Goal: Transaction & Acquisition: Purchase product/service

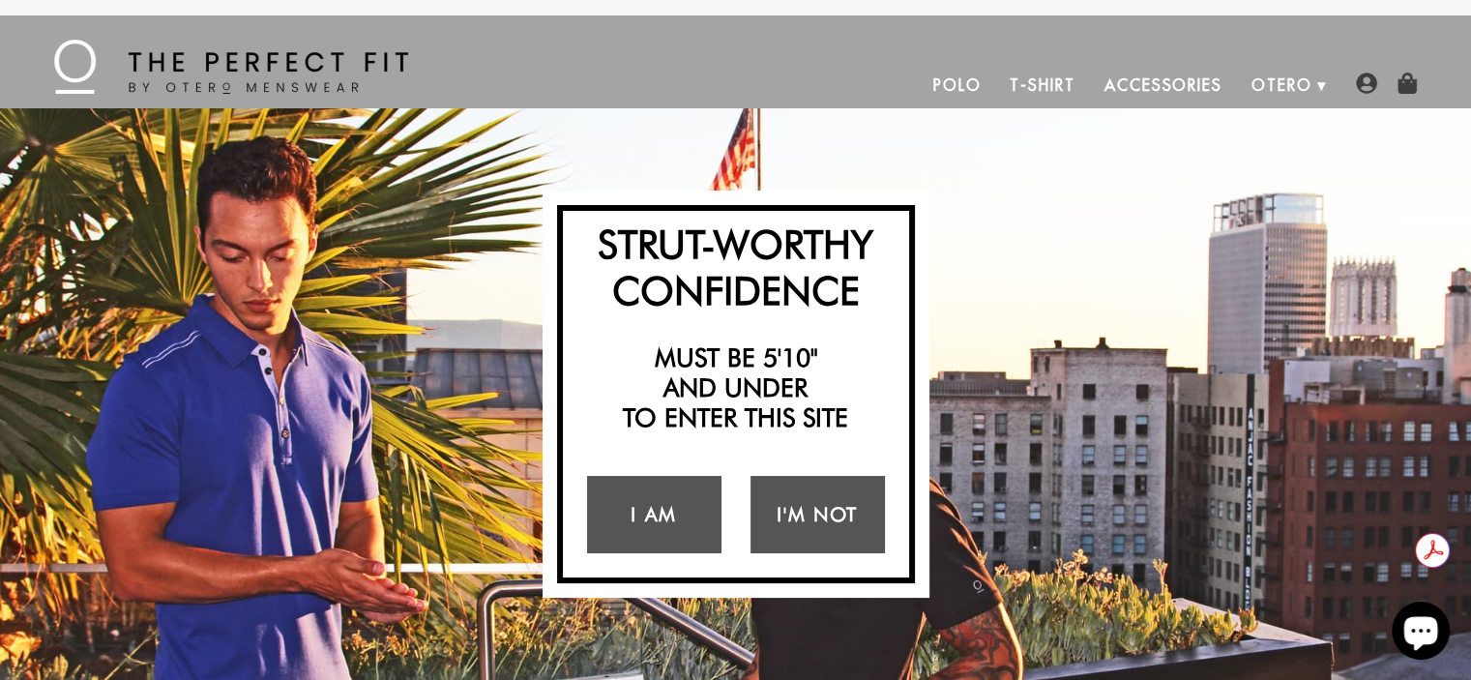
click at [1029, 76] on link "T-Shirt" at bounding box center [1042, 85] width 94 height 46
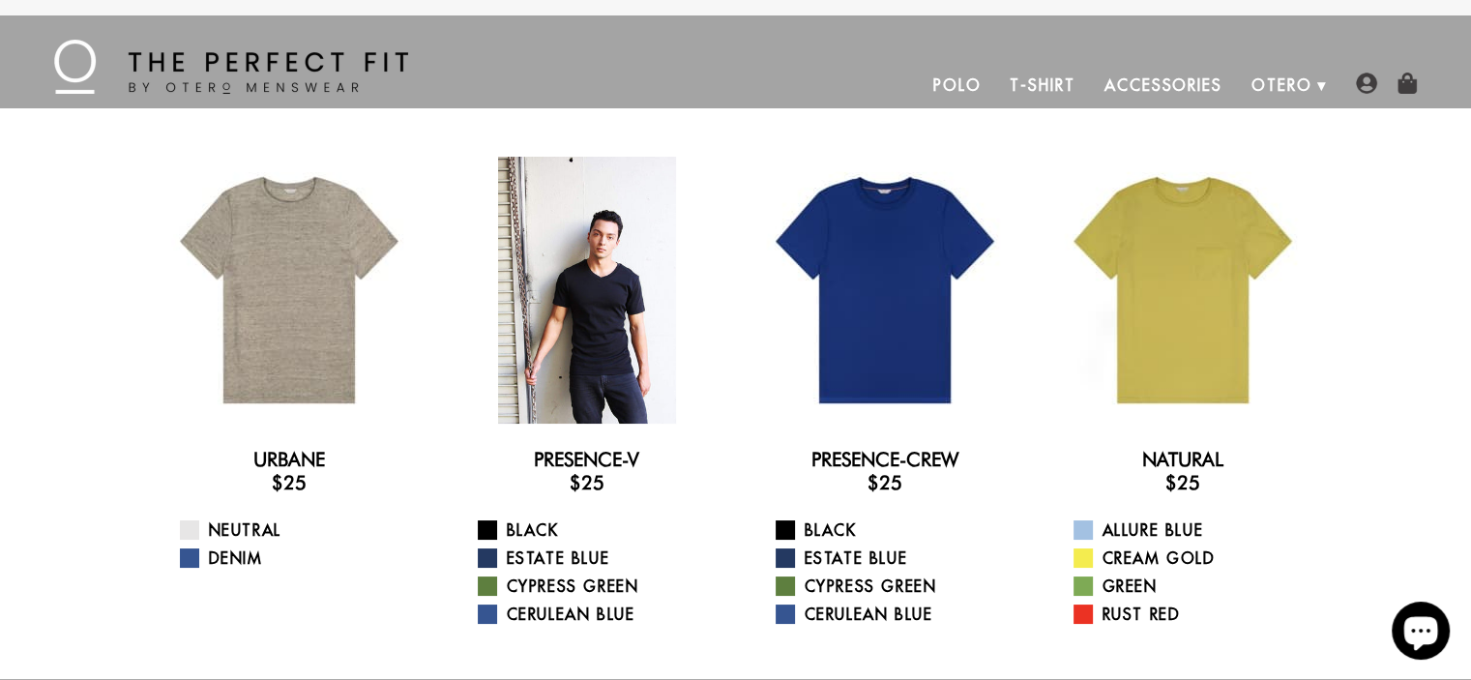
click at [573, 373] on div at bounding box center [586, 290] width 267 height 267
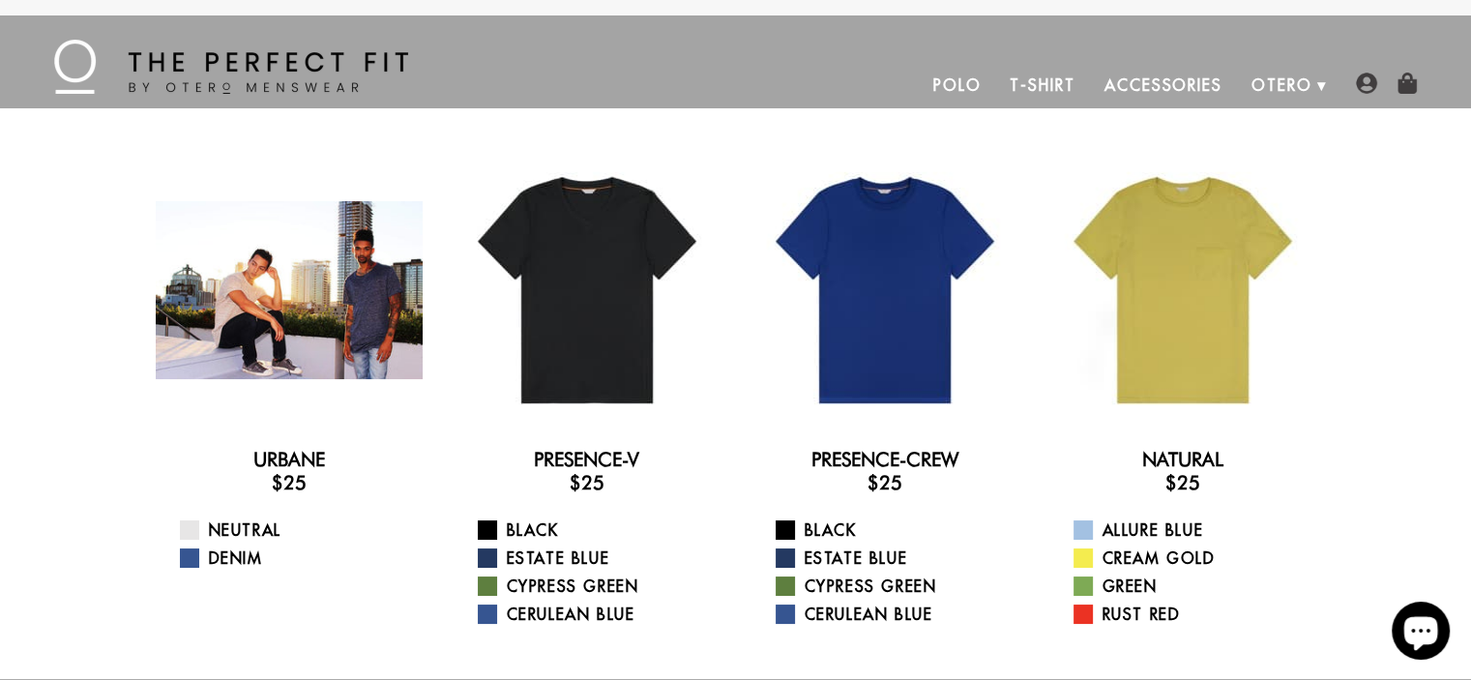
click at [303, 224] on div at bounding box center [289, 290] width 267 height 267
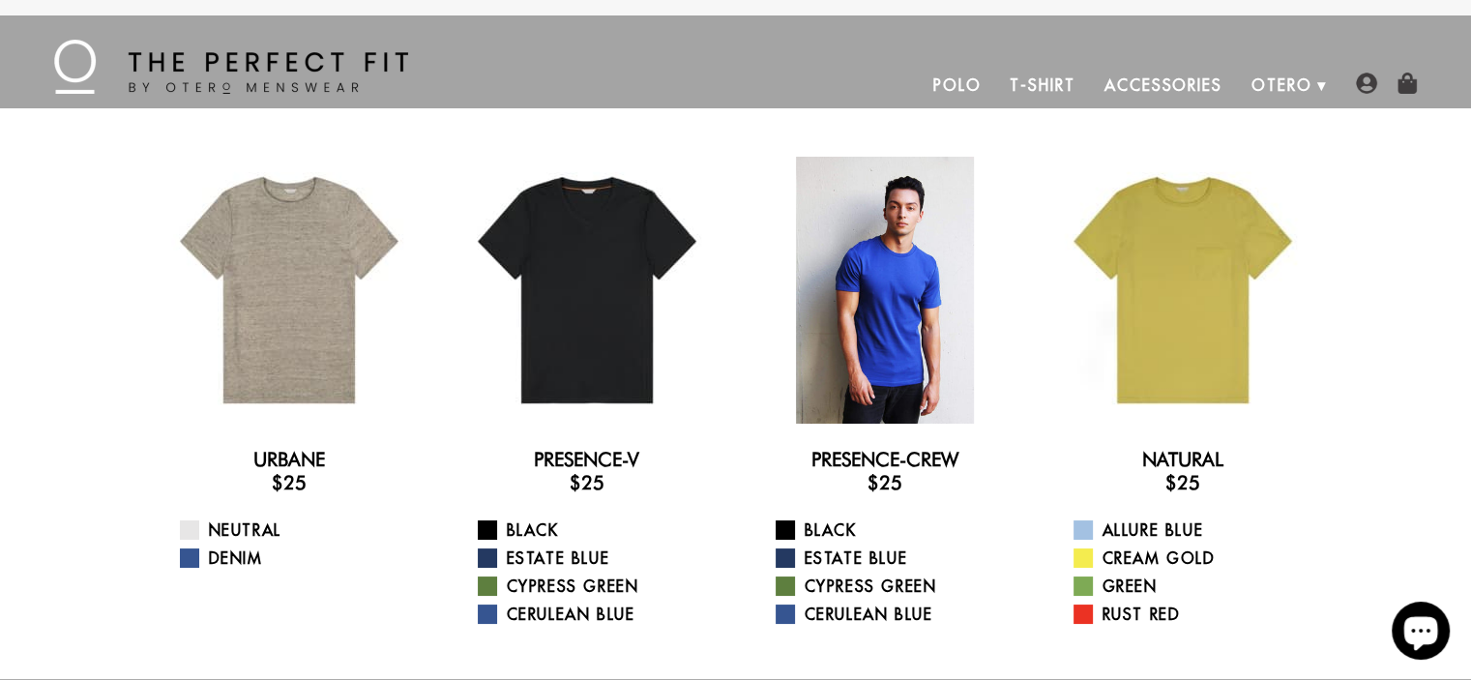
click at [848, 303] on div at bounding box center [884, 290] width 267 height 267
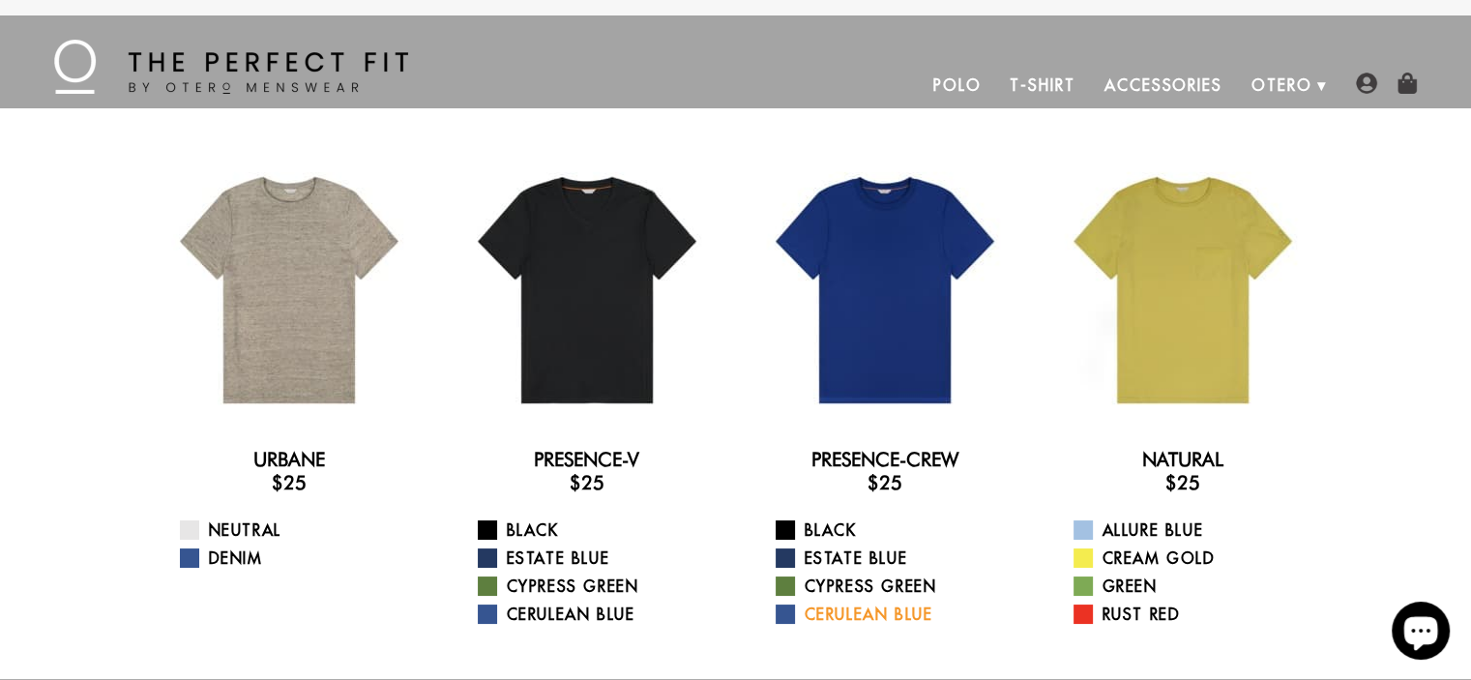
click at [823, 614] on link "Cerulean Blue" at bounding box center [896, 613] width 243 height 23
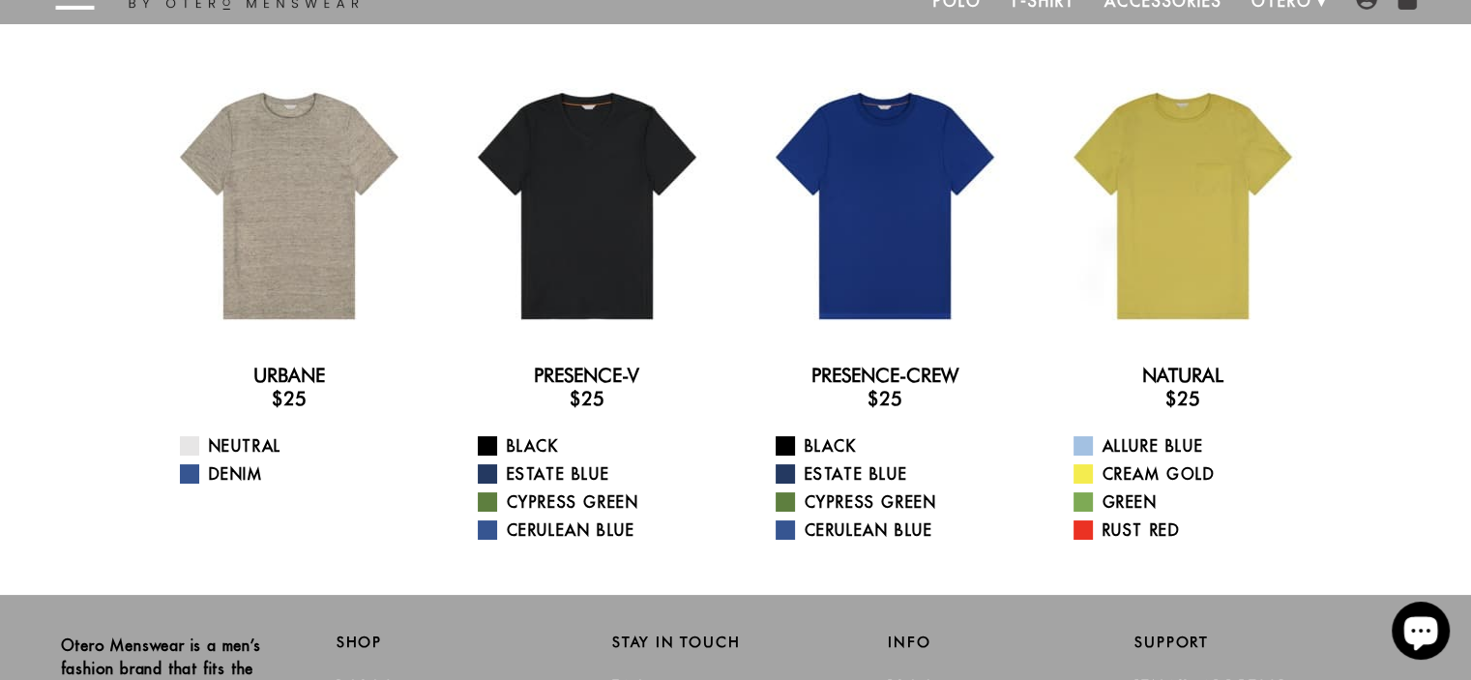
scroll to position [32, 0]
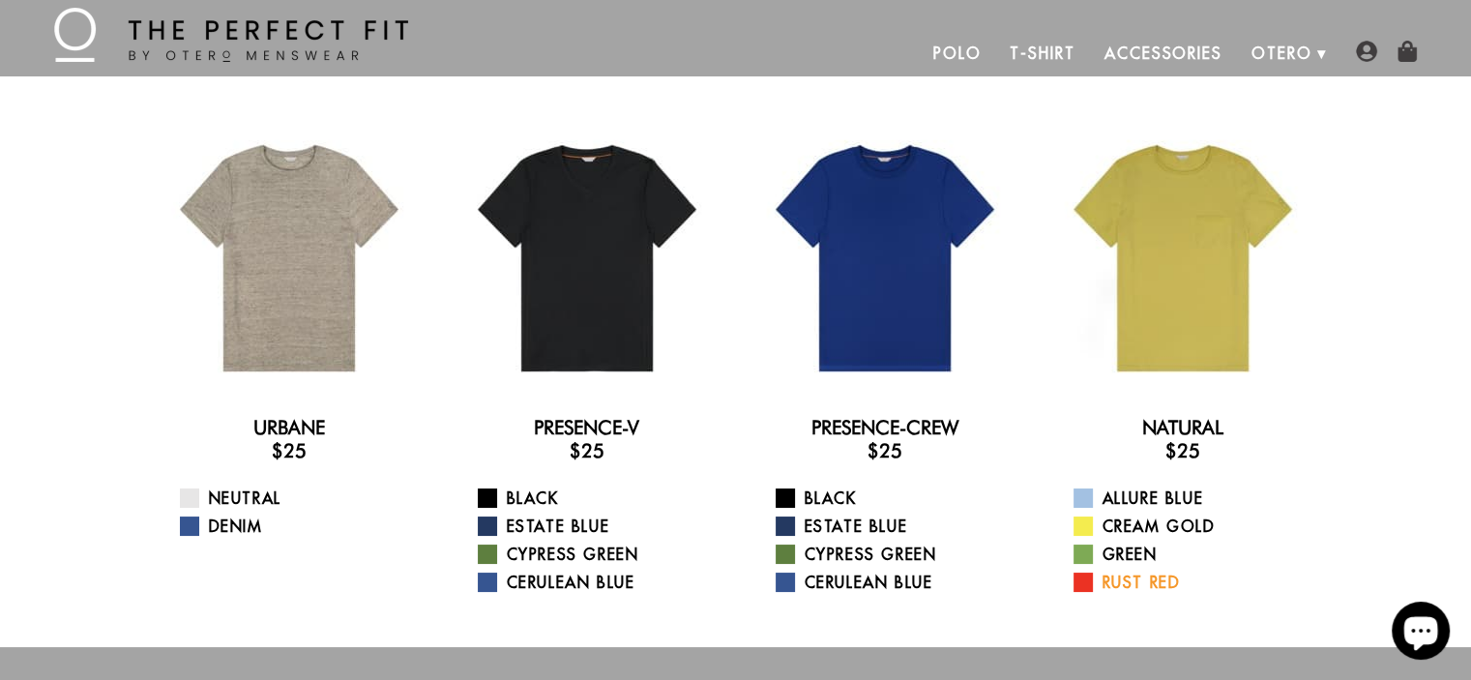
click at [1085, 577] on span at bounding box center [1082, 581] width 19 height 19
click at [826, 496] on link "Black" at bounding box center [896, 497] width 243 height 23
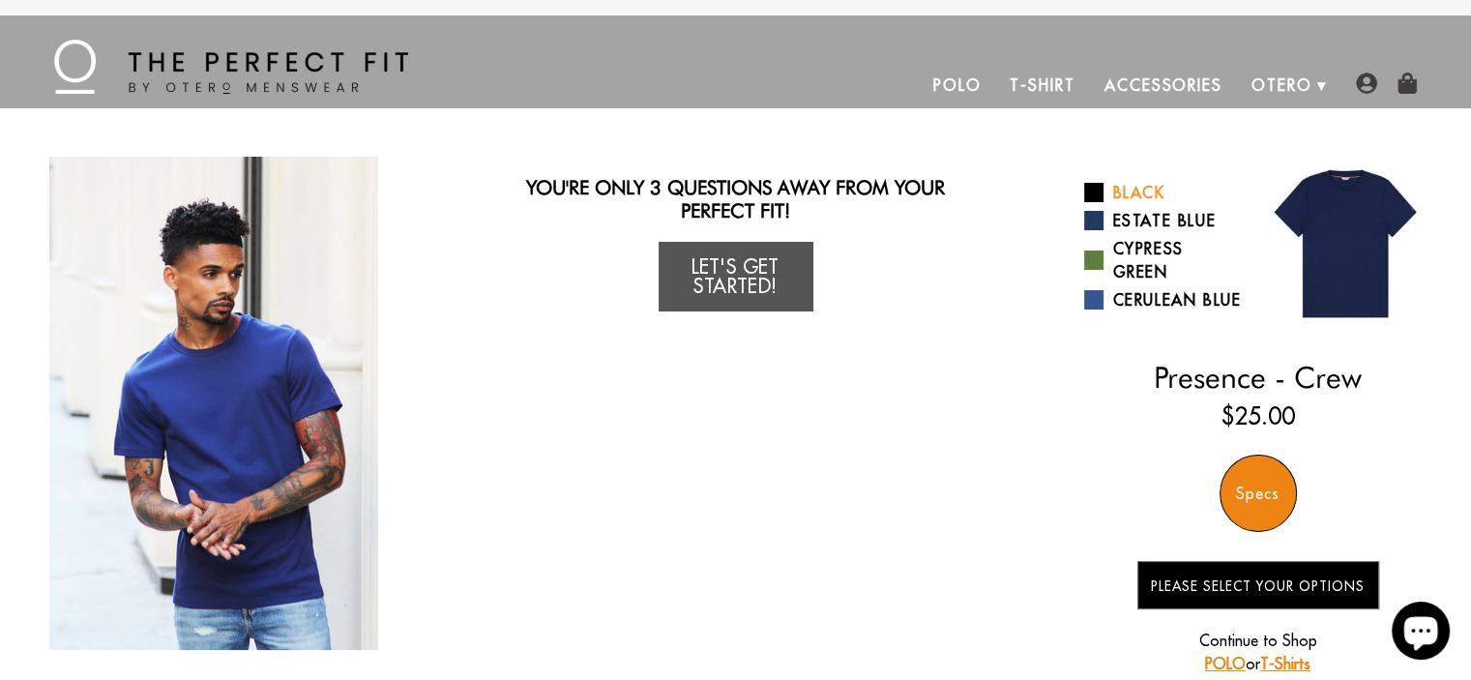
click at [1084, 185] on span at bounding box center [1093, 192] width 19 height 19
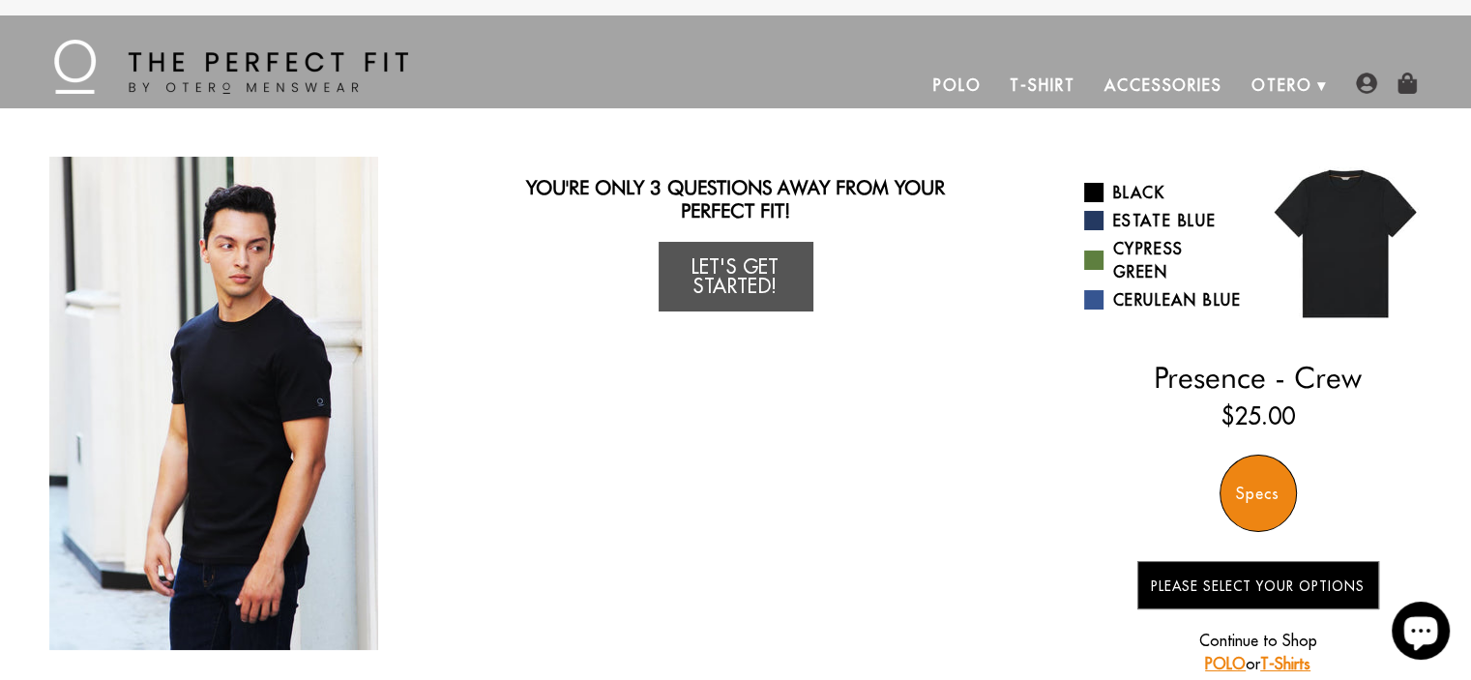
click at [1261, 498] on div "Specs" at bounding box center [1257, 492] width 77 height 77
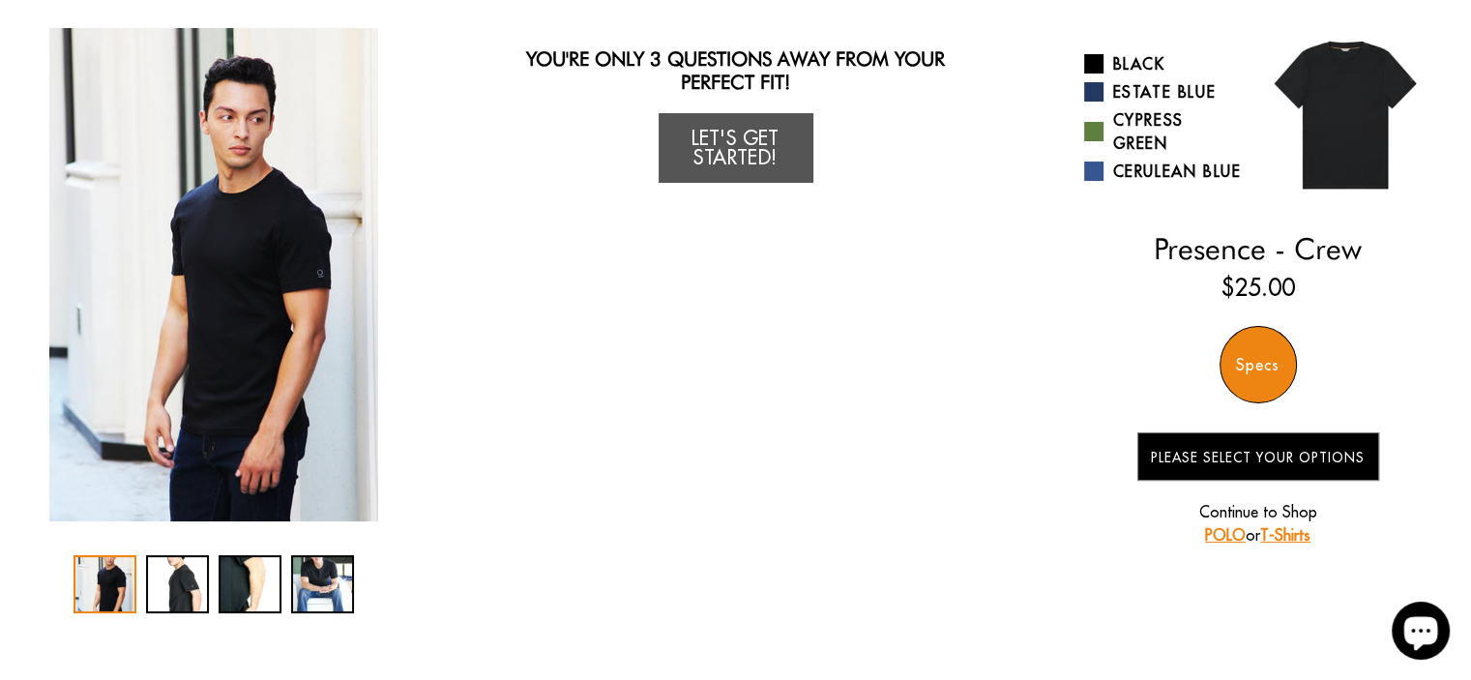
scroll to position [218, 0]
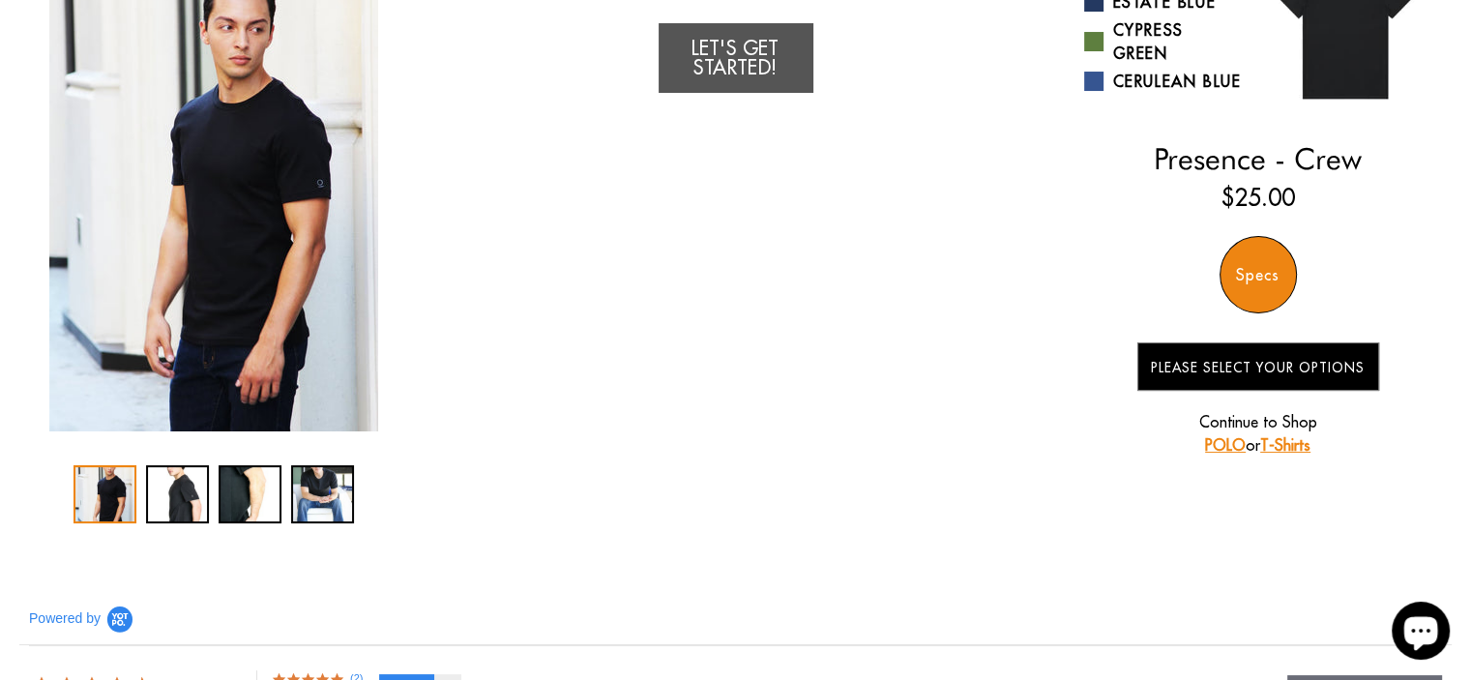
click at [1280, 454] on link "T-Shirts" at bounding box center [1285, 444] width 50 height 19
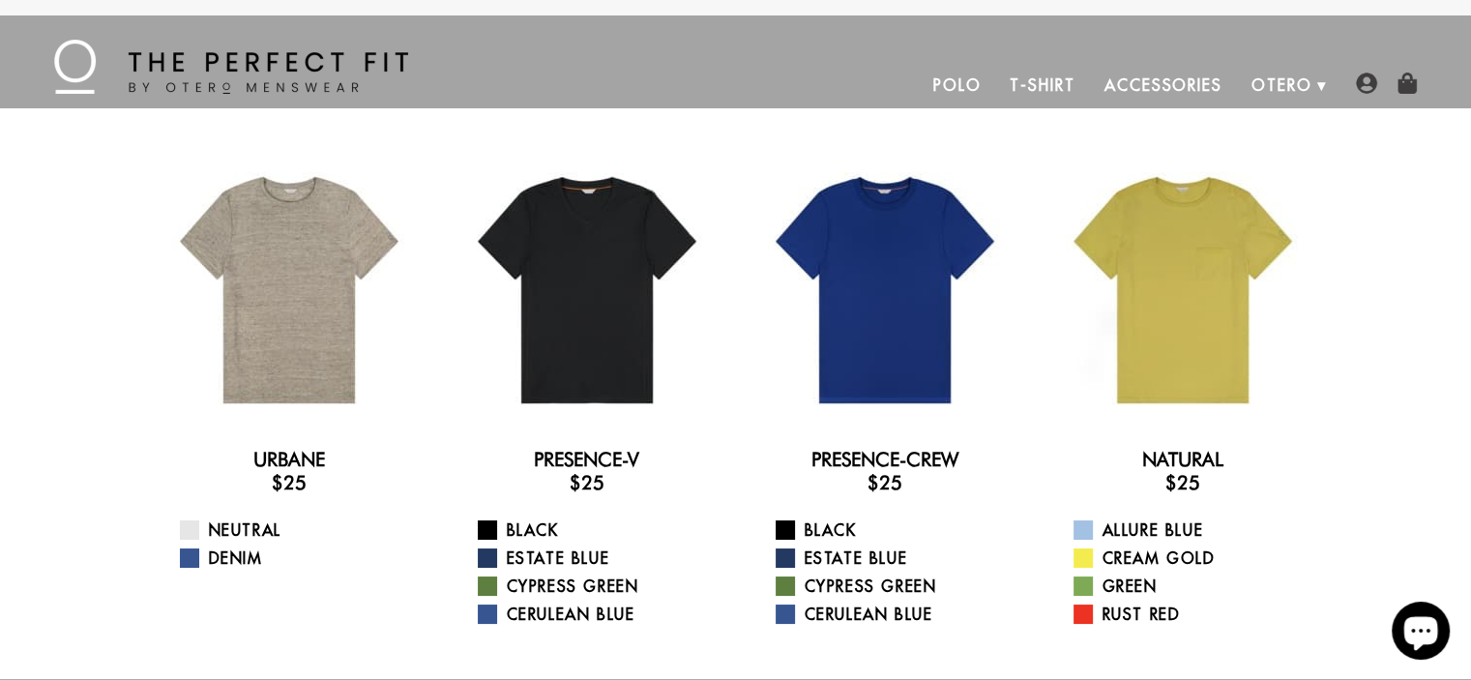
click at [1469, 667] on div "Urbane $25 [GEOGRAPHIC_DATA] Denim Presence-V $25 Black Estate Blue Cypress Gre…" at bounding box center [735, 393] width 1471 height 570
click at [951, 81] on link "Polo" at bounding box center [956, 85] width 77 height 46
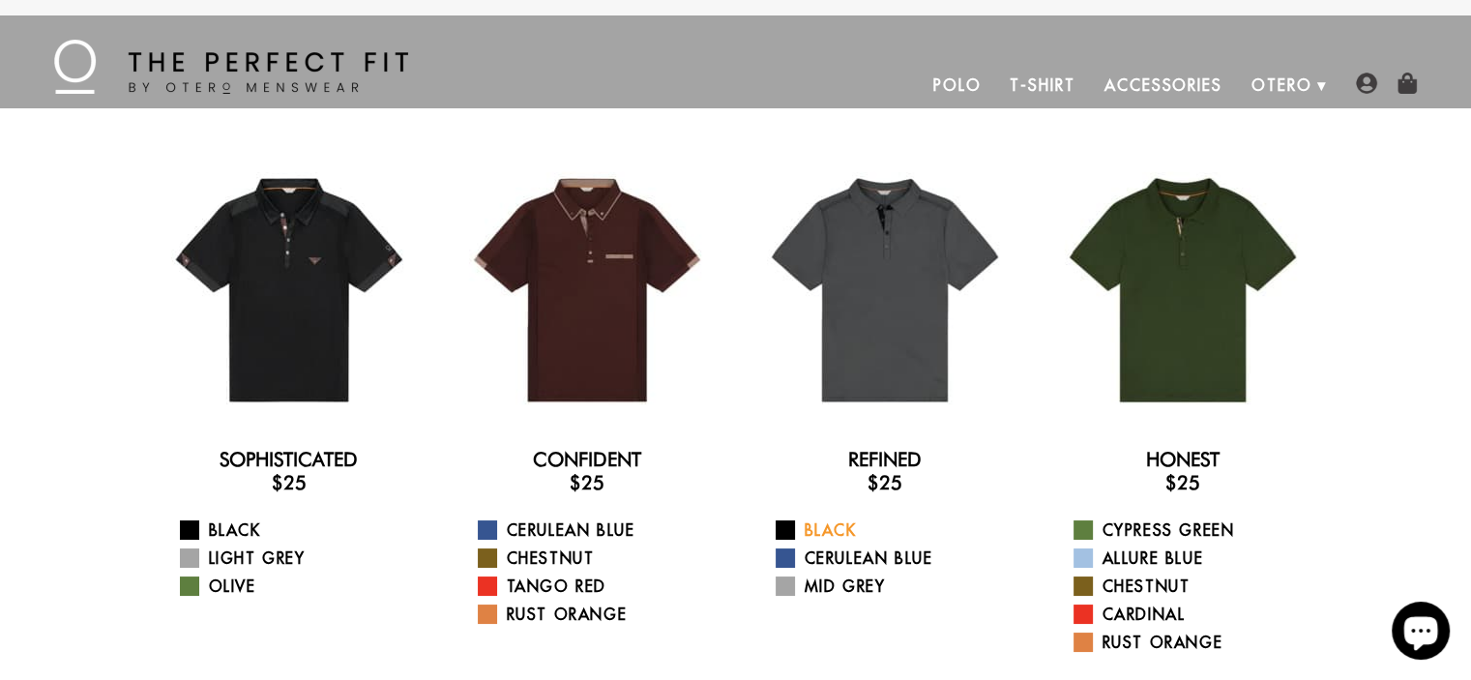
click at [803, 533] on link "Black" at bounding box center [896, 529] width 243 height 23
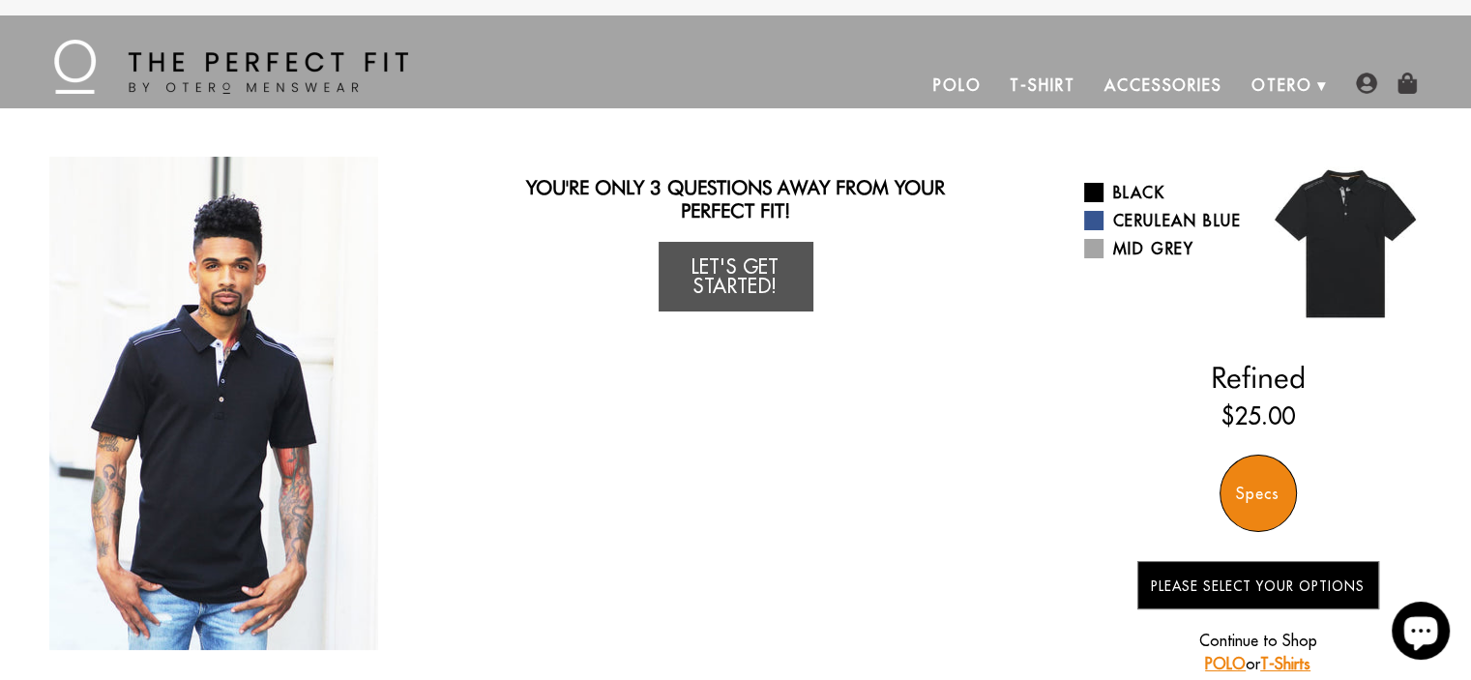
click at [1137, 80] on link "Accessories" at bounding box center [1163, 85] width 147 height 46
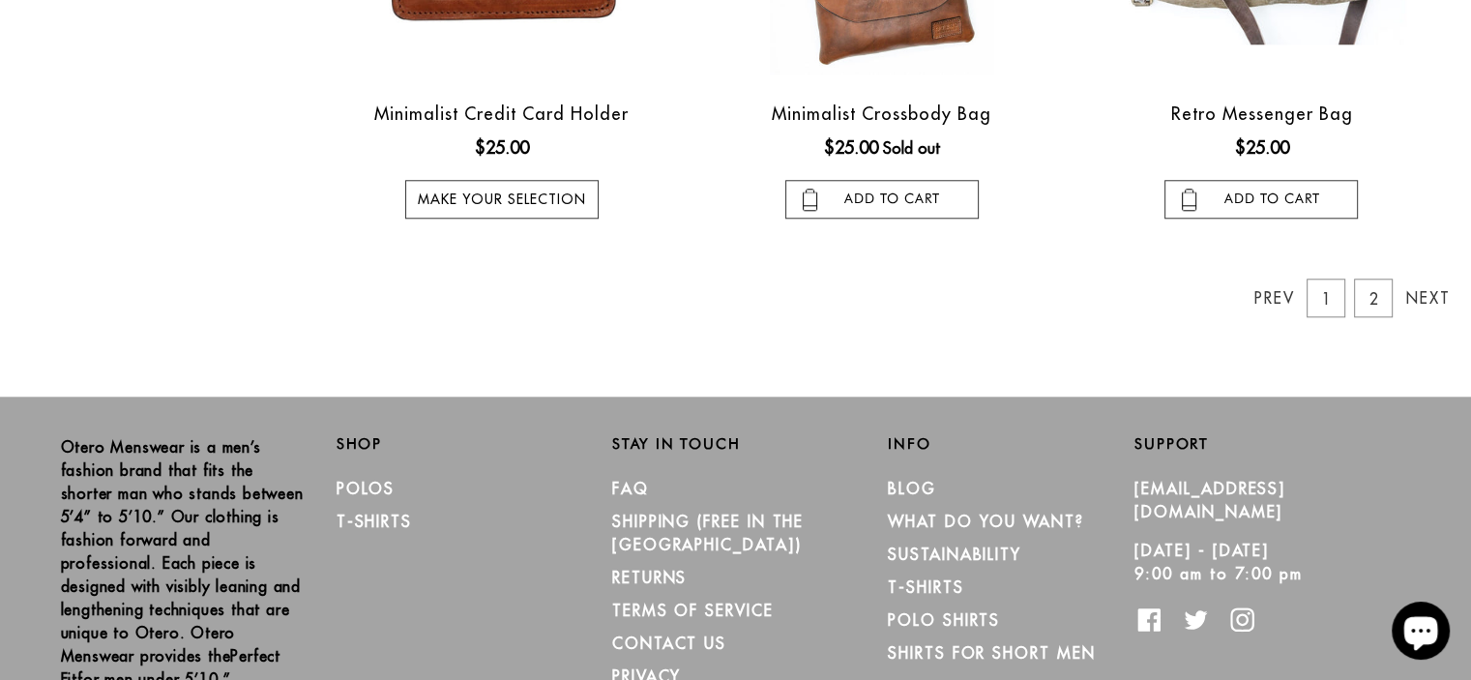
scroll to position [1934, 0]
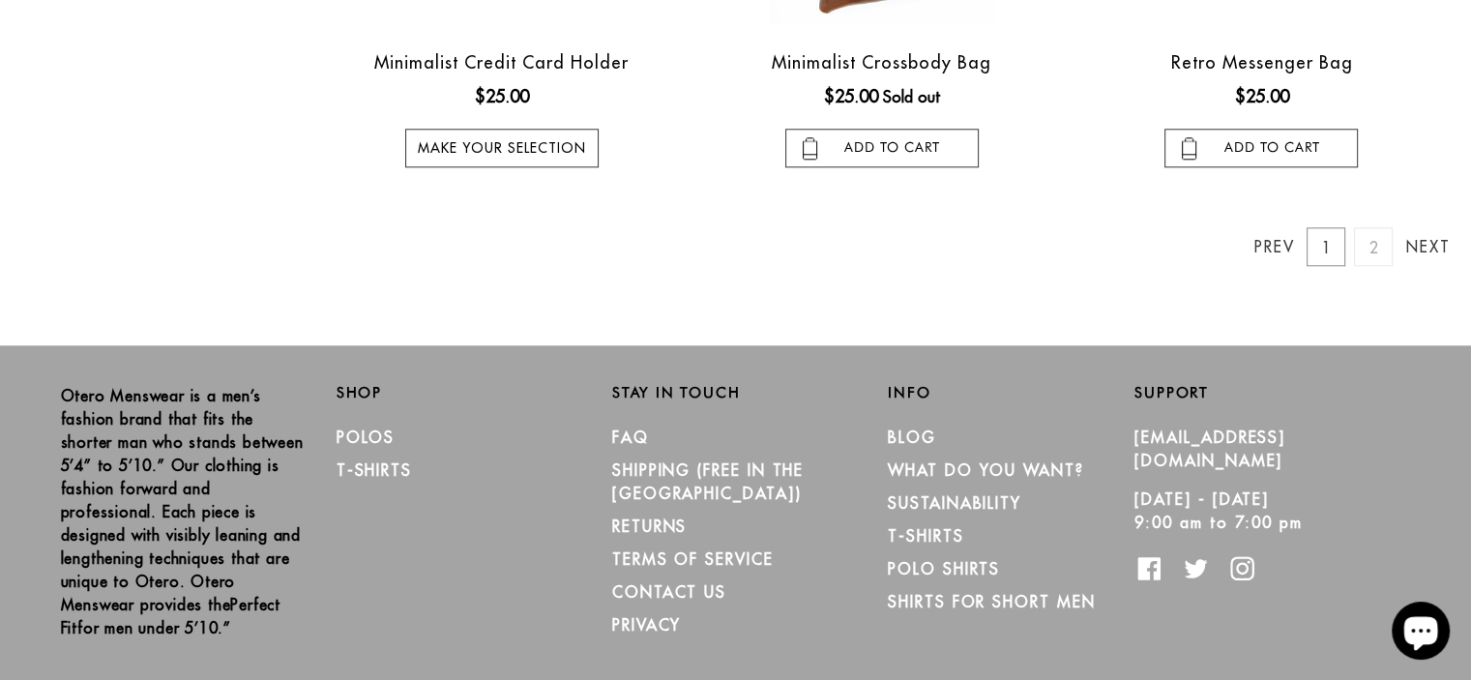
click at [1372, 245] on link "2" at bounding box center [1373, 246] width 39 height 39
